Goal: Task Accomplishment & Management: Complete application form

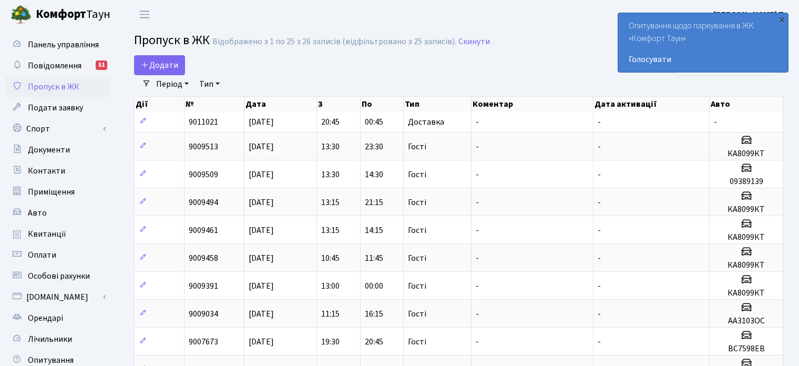
select select "25"
click at [166, 69] on span "Додати" at bounding box center [159, 65] width 37 height 12
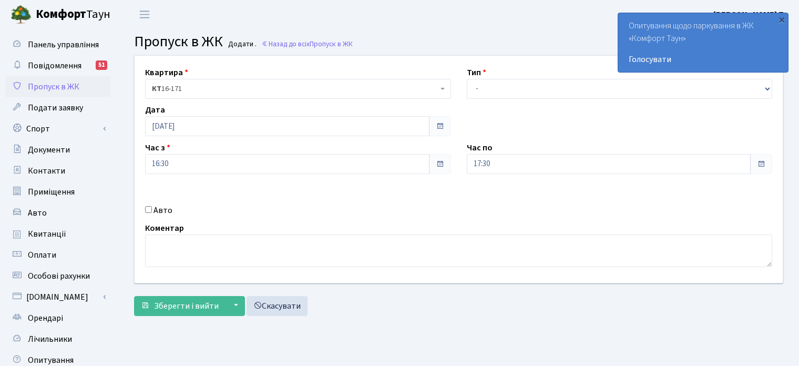
click at [487, 95] on select "- Доставка Таксі Гості Сервіс" at bounding box center [620, 89] width 306 height 20
select select "3"
click at [467, 79] on select "- Доставка Таксі Гості Сервіс" at bounding box center [620, 89] width 306 height 20
click at [145, 209] on input "Авто" at bounding box center [148, 209] width 7 height 7
checkbox input "true"
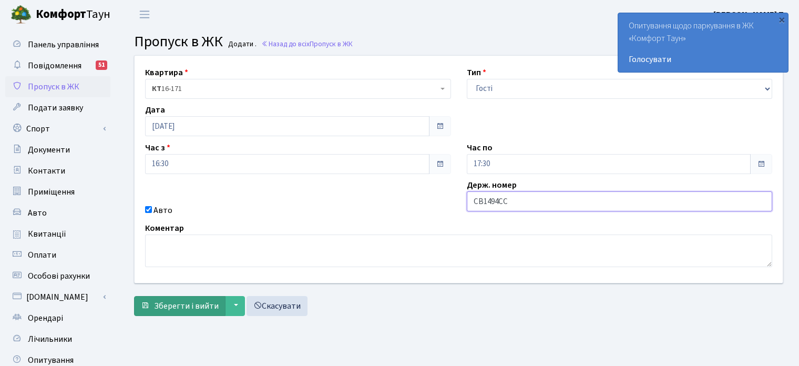
type input "СВ1494СС"
click at [159, 307] on span "Зберегти і вийти" at bounding box center [186, 306] width 65 height 12
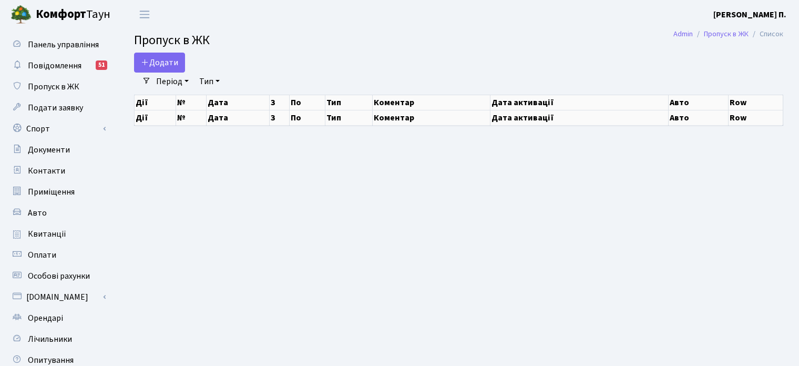
select select "25"
